Goal: Information Seeking & Learning: Learn about a topic

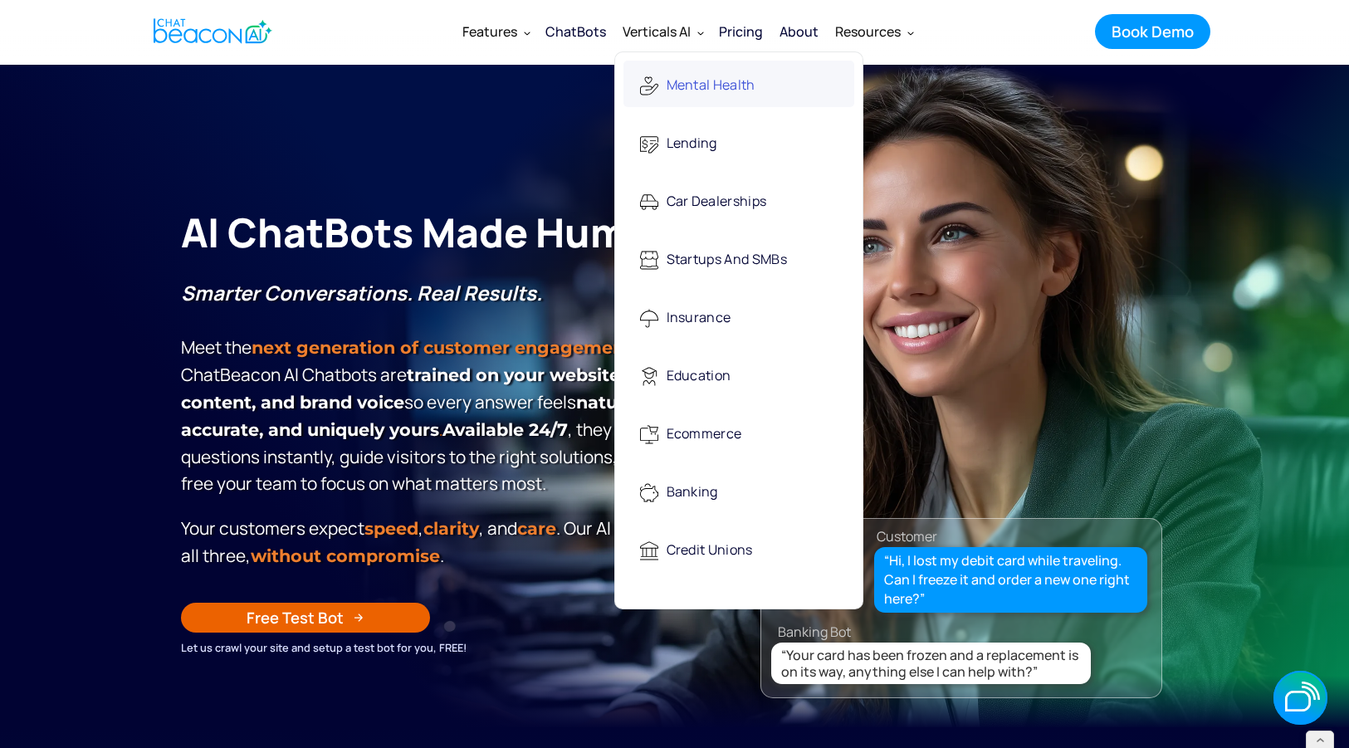
click at [677, 81] on div "Mental Health" at bounding box center [711, 86] width 89 height 34
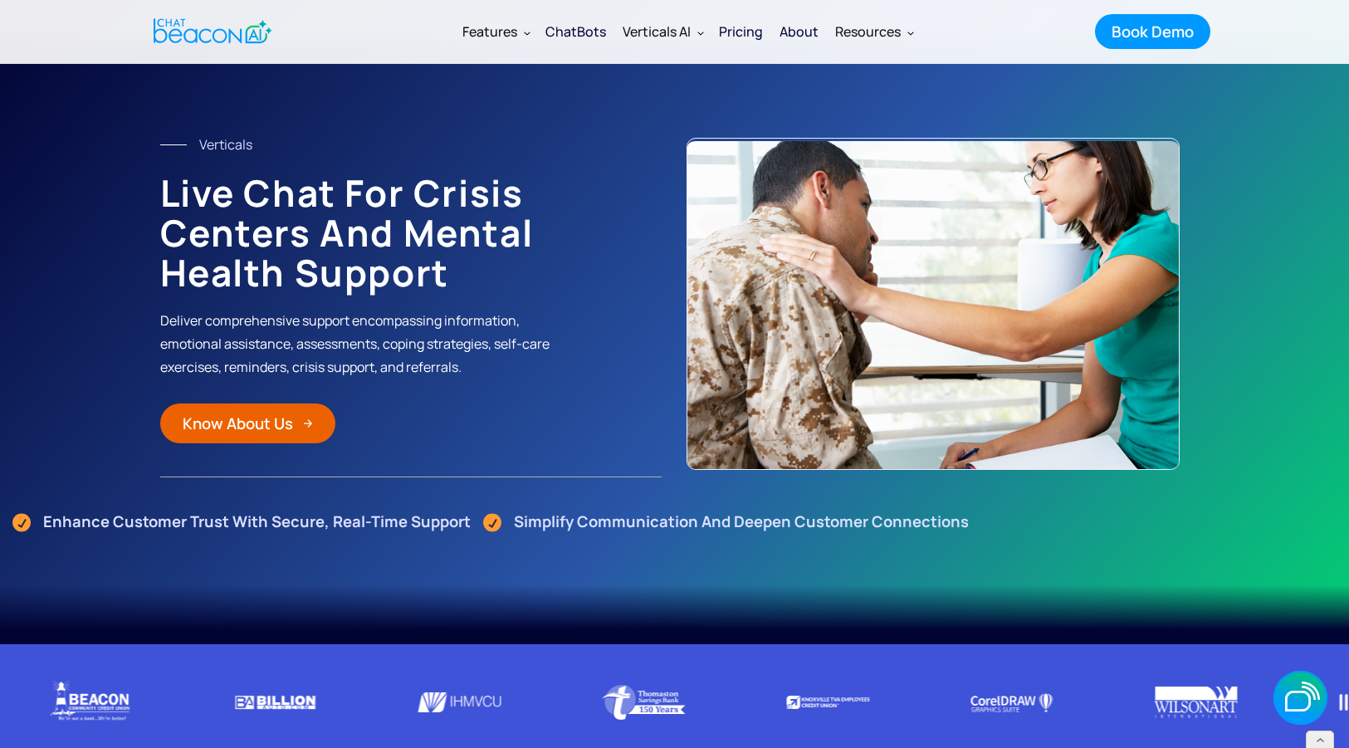
click at [593, 30] on div "ChatBots" at bounding box center [575, 31] width 61 height 23
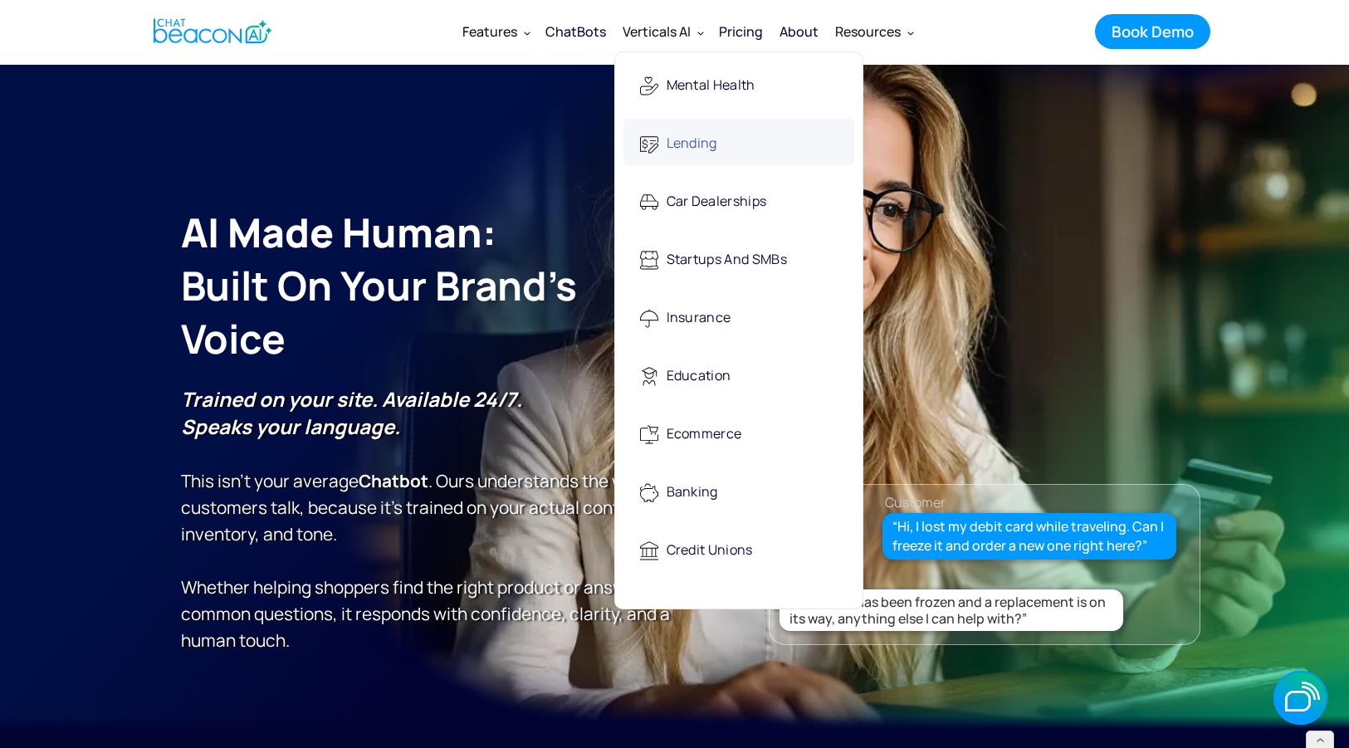
click at [685, 142] on div "Lending" at bounding box center [692, 144] width 51 height 34
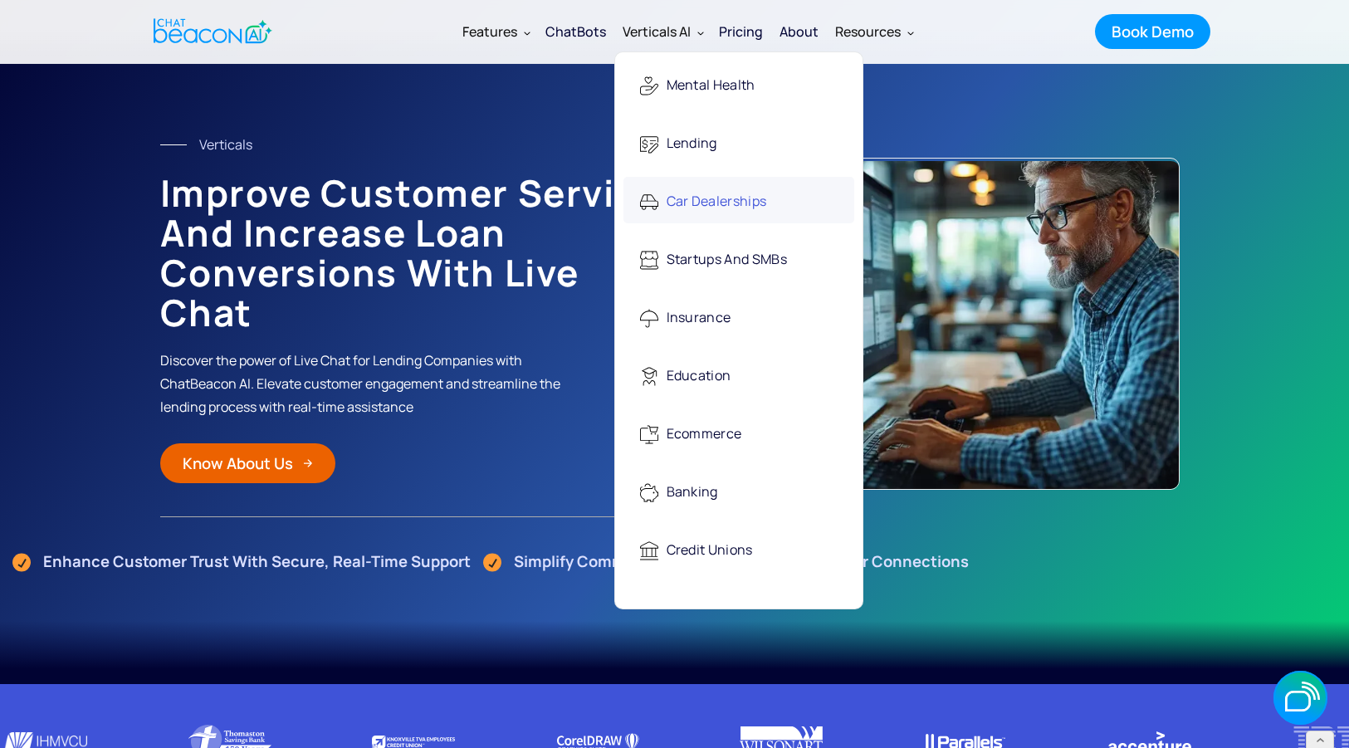
click at [684, 209] on div "Car Dealerships" at bounding box center [717, 202] width 100 height 34
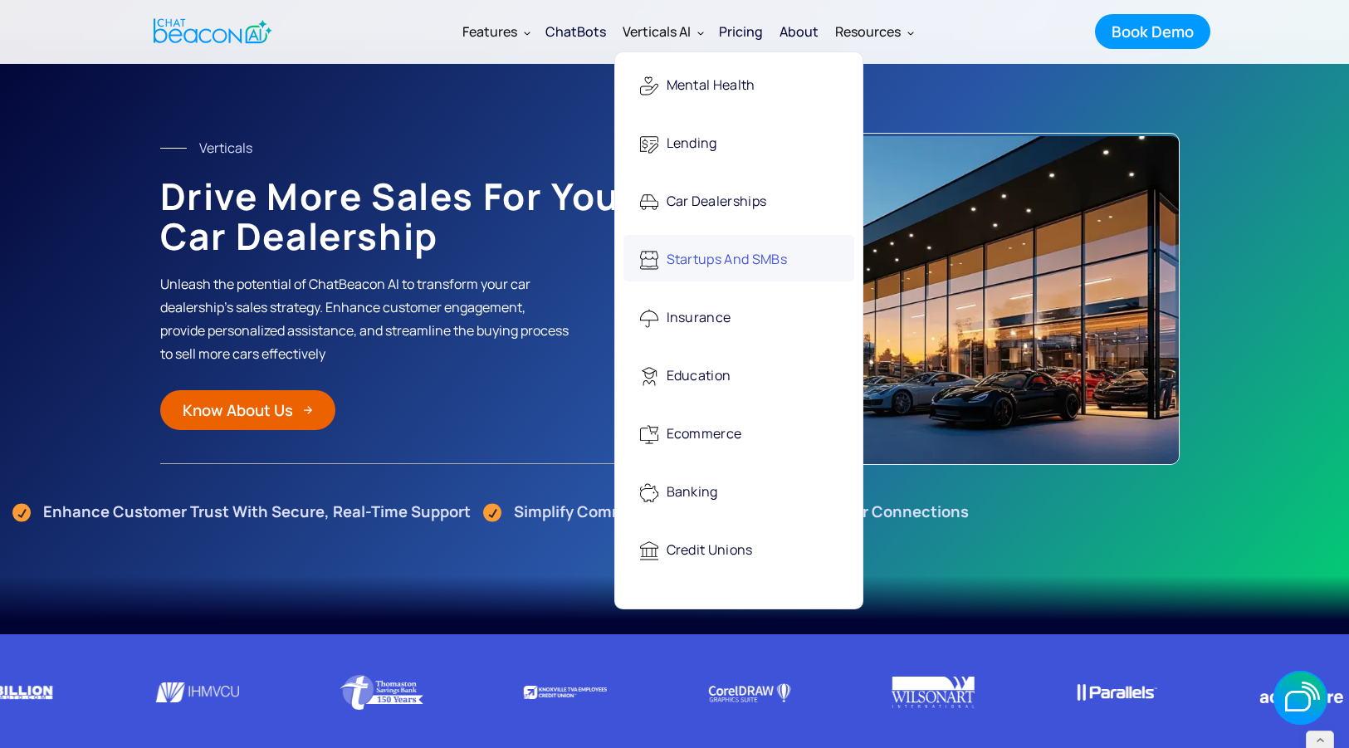
click at [691, 261] on div "Startups and SMBs" at bounding box center [727, 260] width 120 height 34
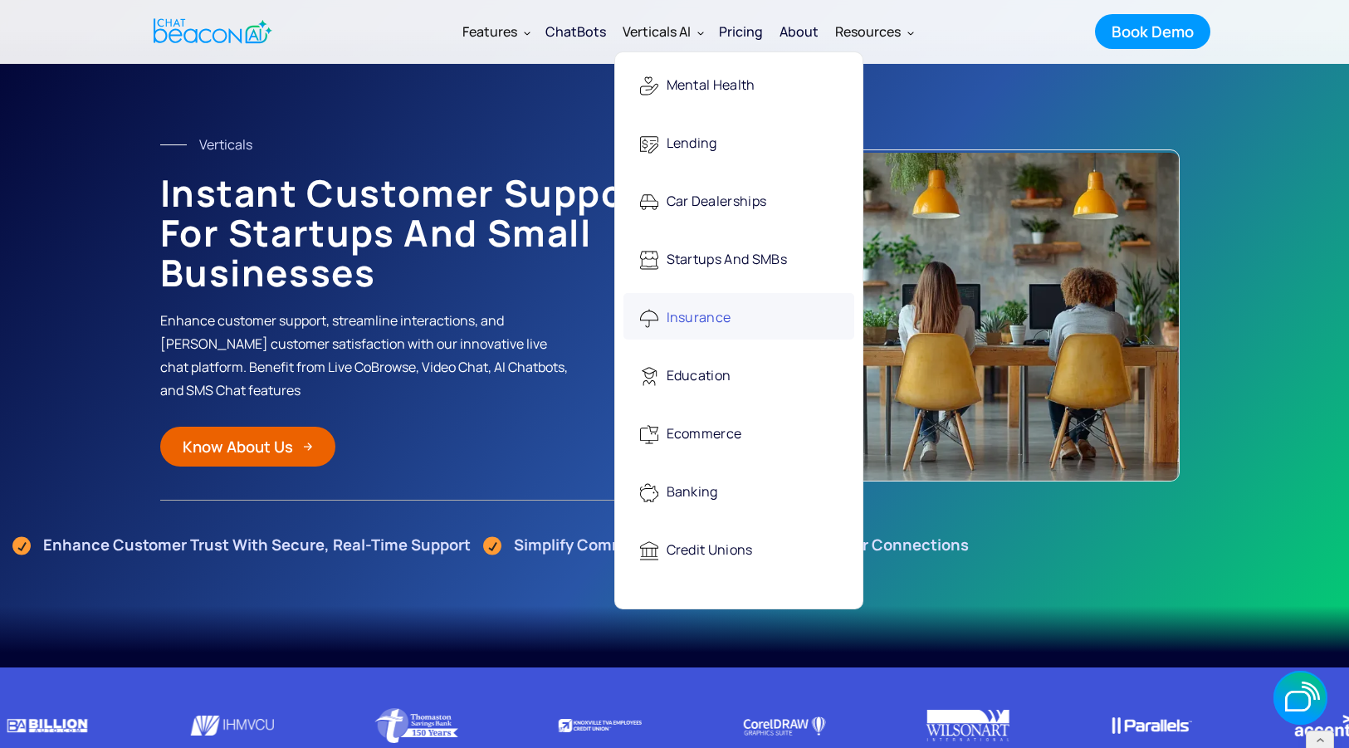
click at [686, 325] on div "Insurance" at bounding box center [699, 318] width 65 height 34
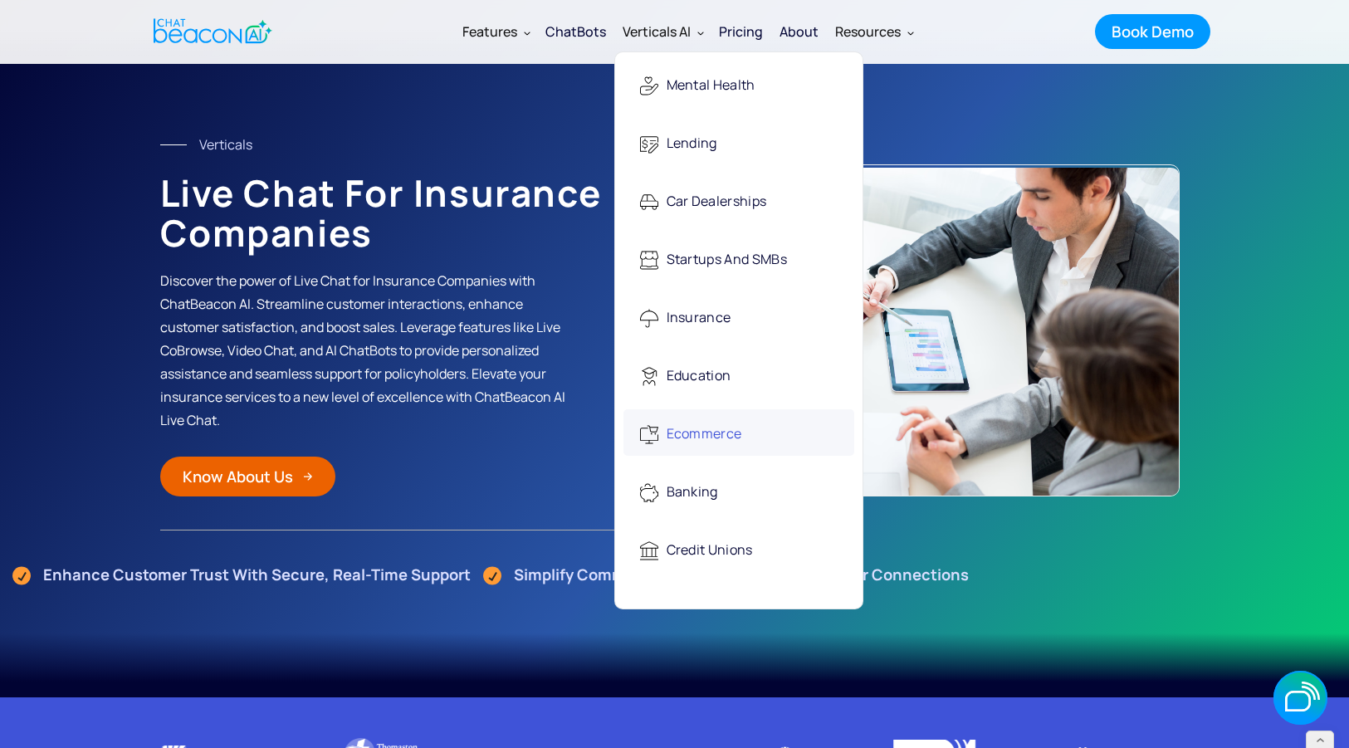
click at [715, 432] on div "Ecommerce" at bounding box center [705, 435] width 76 height 34
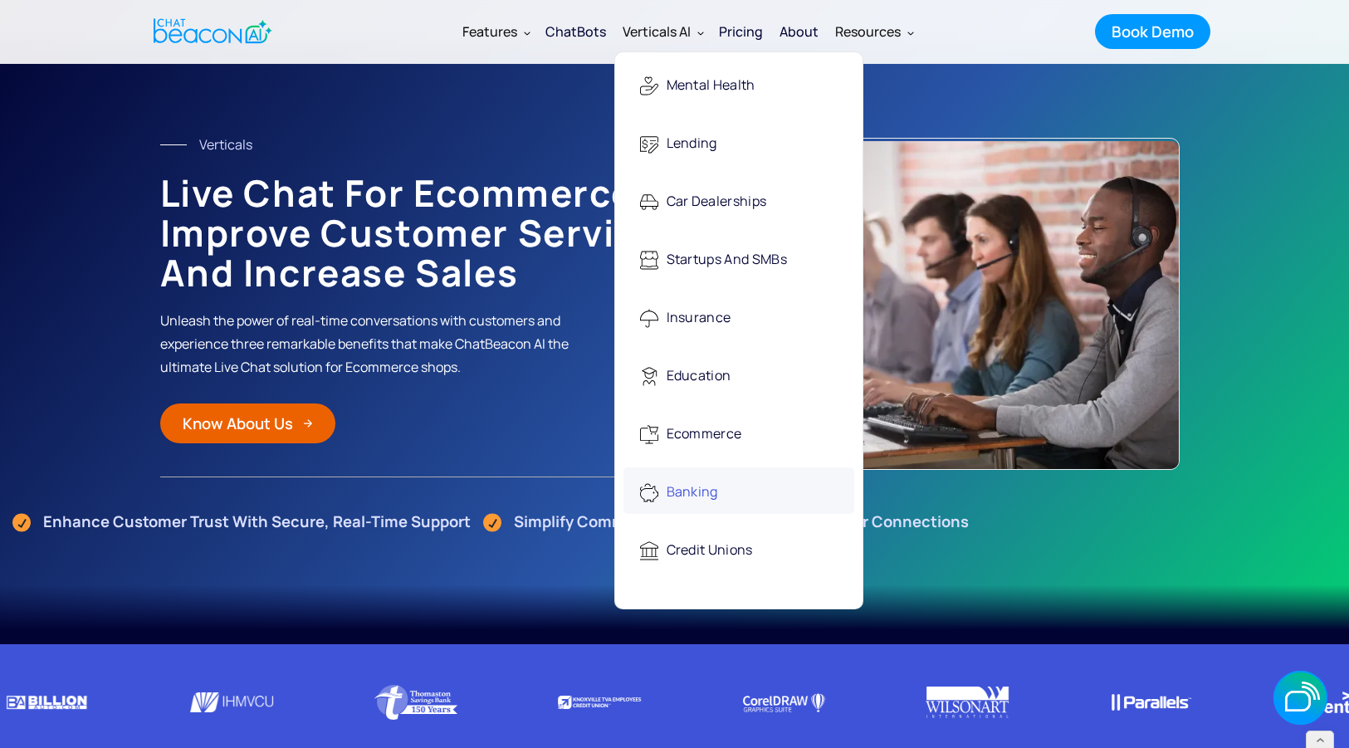
click at [692, 485] on div "Banking" at bounding box center [692, 493] width 51 height 34
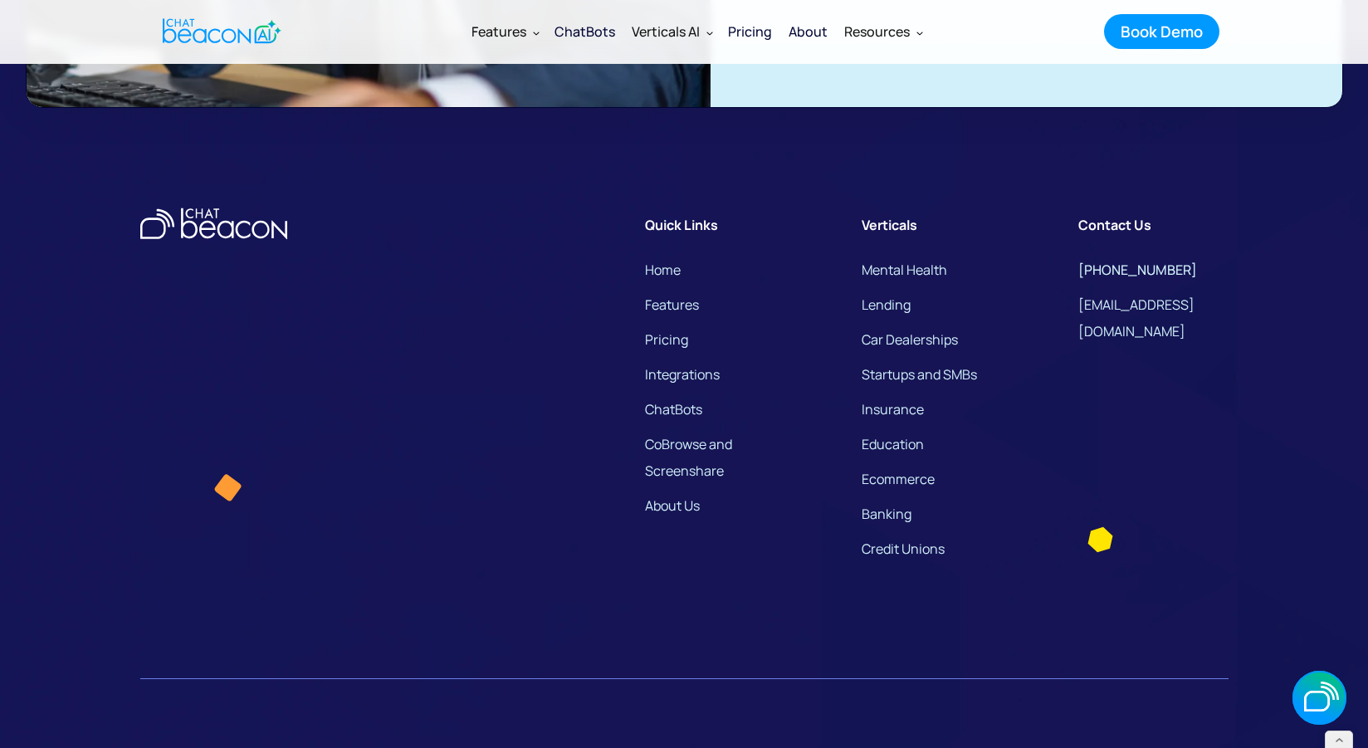
scroll to position [5540, 0]
